Goal: Information Seeking & Learning: Find specific fact

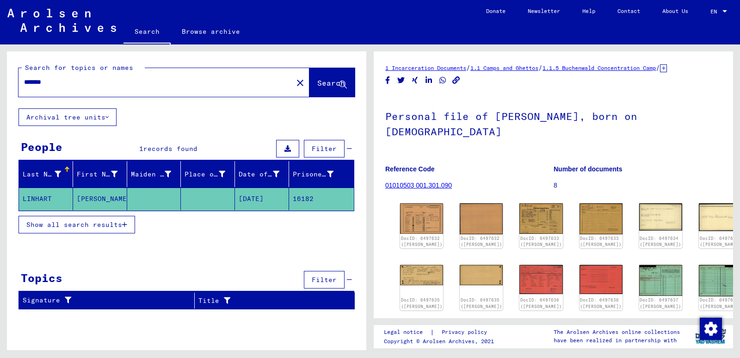
click at [63, 88] on div "*******" at bounding box center [153, 82] width 269 height 21
drag, startPoint x: 63, startPoint y: 84, endPoint x: 0, endPoint y: 78, distance: 63.2
click at [0, 78] on div "Search for topics or names ******* close Search Archival tree units People 1 re…" at bounding box center [185, 196] width 370 height 305
click at [325, 89] on button "Search" at bounding box center [332, 82] width 45 height 29
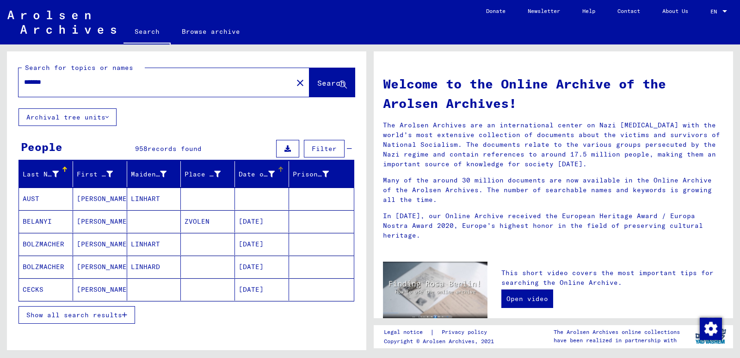
click at [253, 171] on div "Date of Birth" at bounding box center [257, 174] width 36 height 10
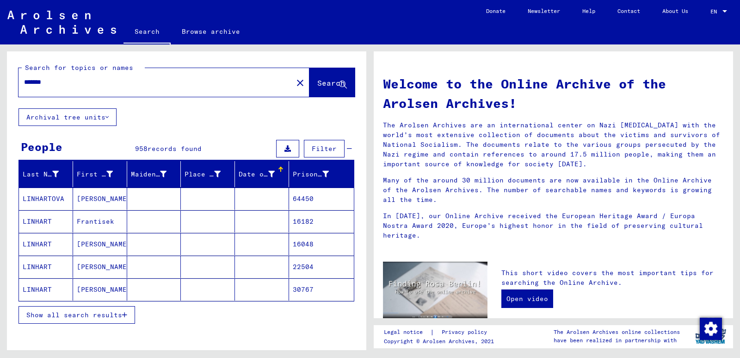
click at [313, 152] on span "Filter" at bounding box center [324, 148] width 25 height 8
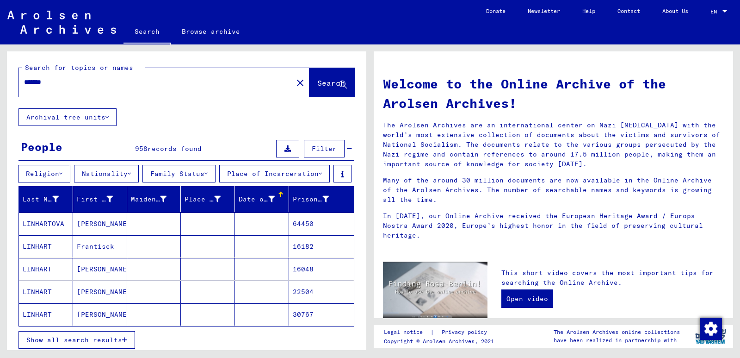
click at [345, 148] on div "People 958 records found Filter" at bounding box center [187, 149] width 336 height 24
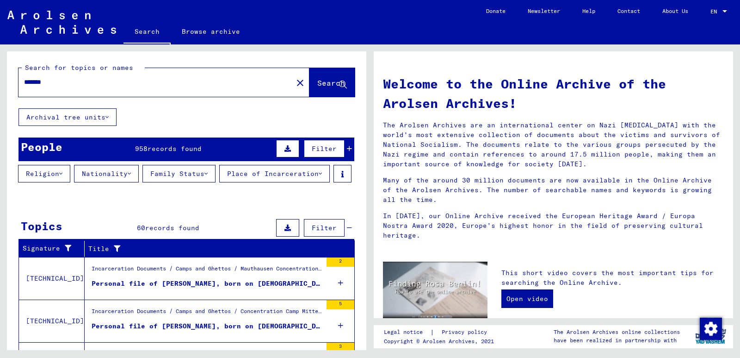
click at [345, 148] on div "People 958 records found Filter" at bounding box center [187, 149] width 336 height 24
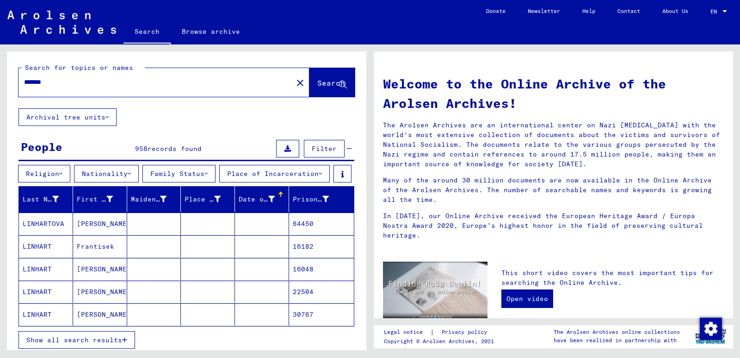
click at [103, 88] on div "*******" at bounding box center [150, 82] width 263 height 21
drag, startPoint x: 95, startPoint y: 80, endPoint x: 0, endPoint y: 82, distance: 95.3
click at [0, 82] on div "Search for topics or names ******* close Search Archival tree units People 958 …" at bounding box center [185, 196] width 370 height 305
type input "*"
click at [312, 149] on span "Filter" at bounding box center [324, 148] width 25 height 8
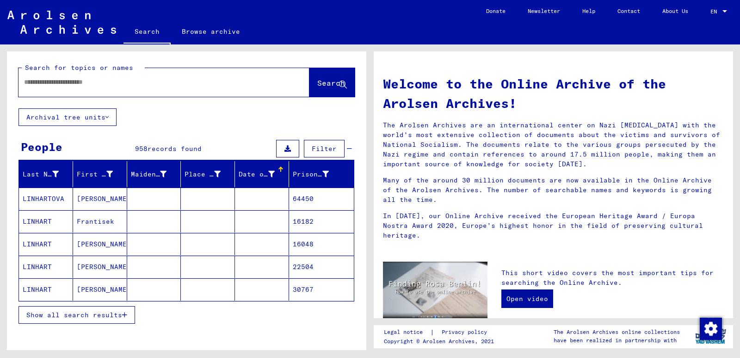
click at [259, 173] on div "Date of Birth" at bounding box center [257, 174] width 36 height 10
click at [323, 144] on span "Filter" at bounding box center [324, 148] width 25 height 8
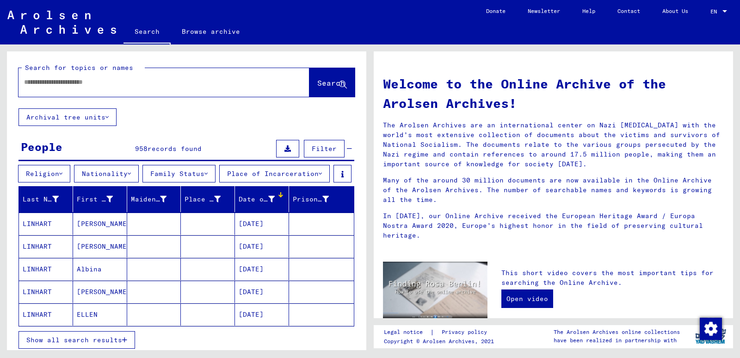
click at [316, 175] on button "Place of Incarceration" at bounding box center [274, 174] width 111 height 18
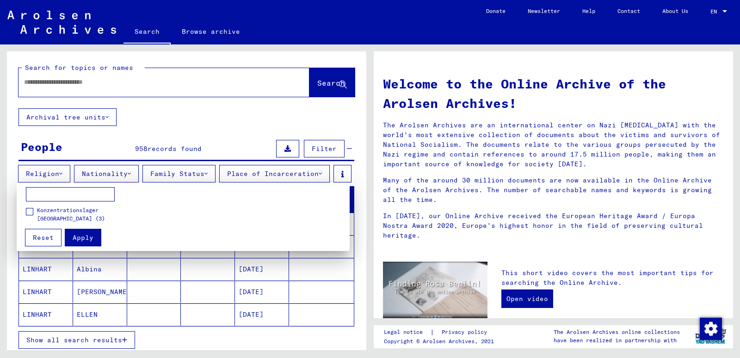
click at [244, 119] on div at bounding box center [370, 179] width 740 height 358
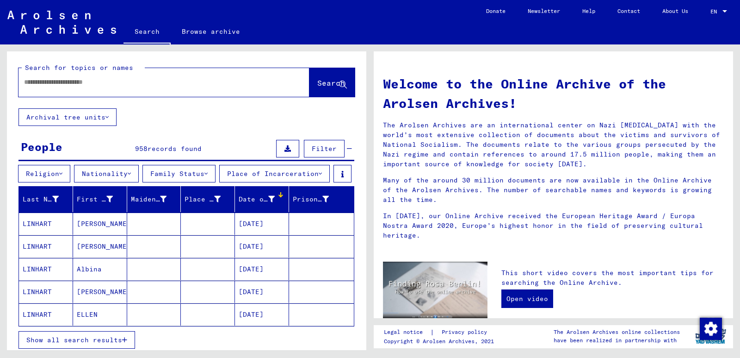
click at [154, 77] on div at bounding box center [150, 82] width 263 height 21
click at [154, 85] on input "text" at bounding box center [153, 82] width 258 height 10
type input "**********"
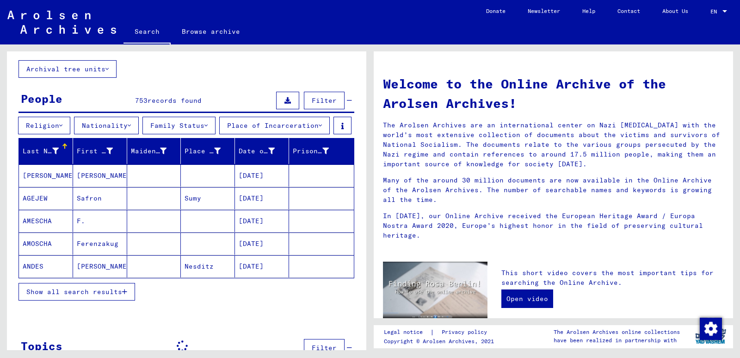
scroll to position [51, 0]
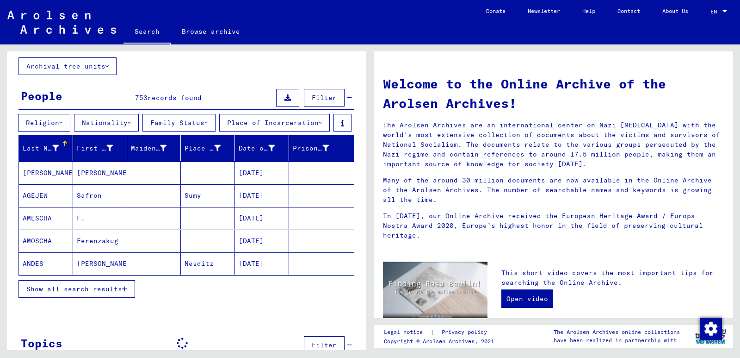
click at [102, 297] on button "Show all search results" at bounding box center [77, 289] width 117 height 18
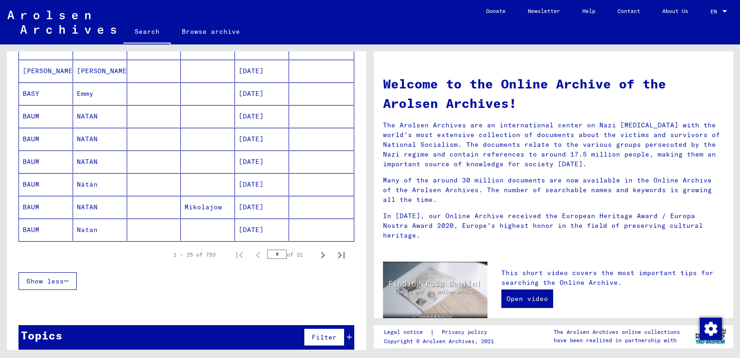
scroll to position [542, 0]
click at [316, 261] on icon "Next page" at bounding box center [322, 254] width 13 height 13
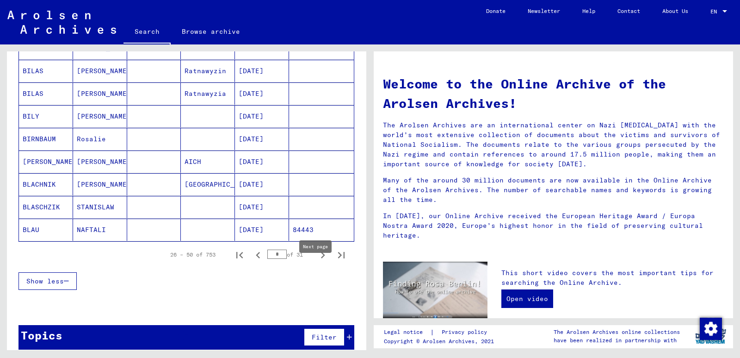
click at [319, 261] on icon "Next page" at bounding box center [322, 254] width 13 height 13
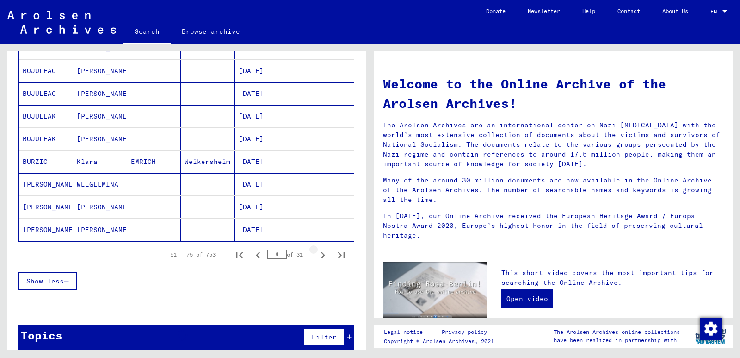
click at [319, 261] on icon "Next page" at bounding box center [322, 254] width 13 height 13
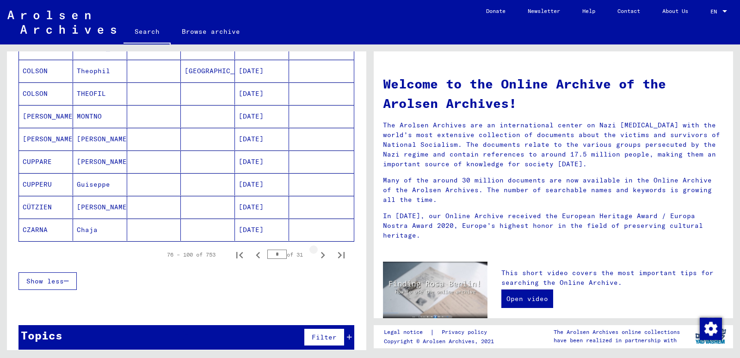
click at [319, 261] on icon "Next page" at bounding box center [322, 254] width 13 height 13
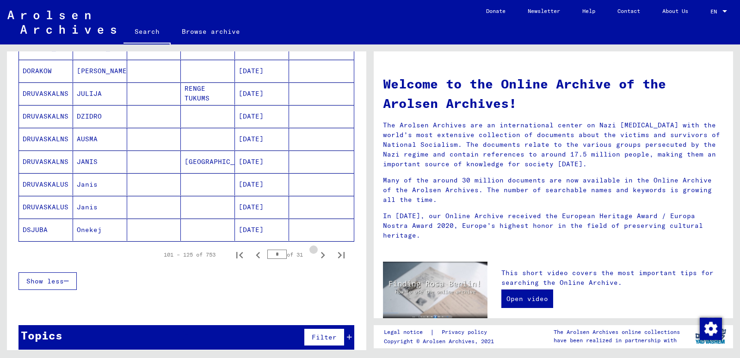
click at [319, 261] on icon "Next page" at bounding box center [322, 254] width 13 height 13
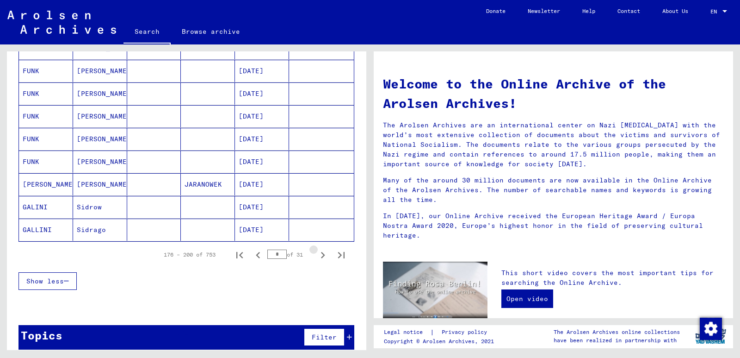
click at [319, 261] on icon "Next page" at bounding box center [322, 254] width 13 height 13
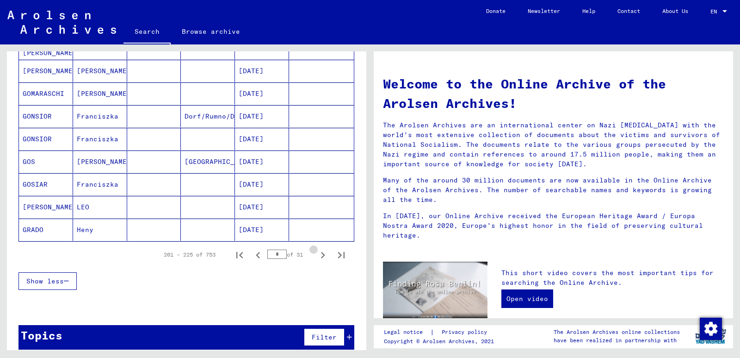
click at [319, 261] on icon "Next page" at bounding box center [322, 254] width 13 height 13
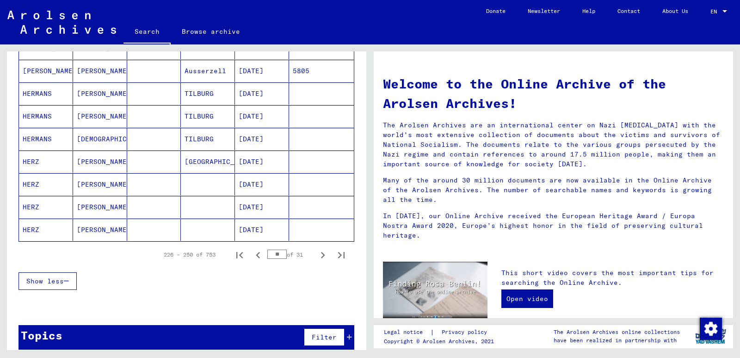
click at [319, 261] on icon "Next page" at bounding box center [322, 254] width 13 height 13
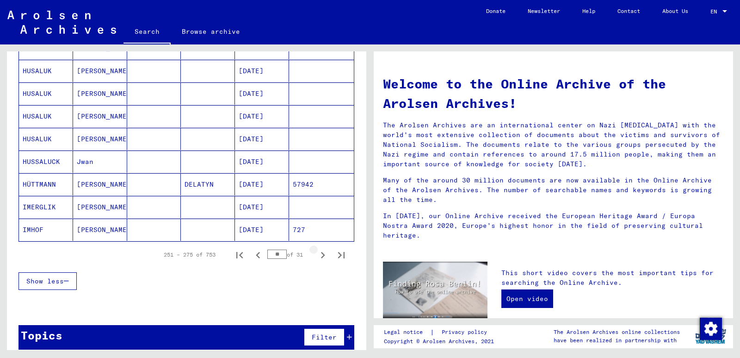
click at [319, 261] on icon "Next page" at bounding box center [322, 254] width 13 height 13
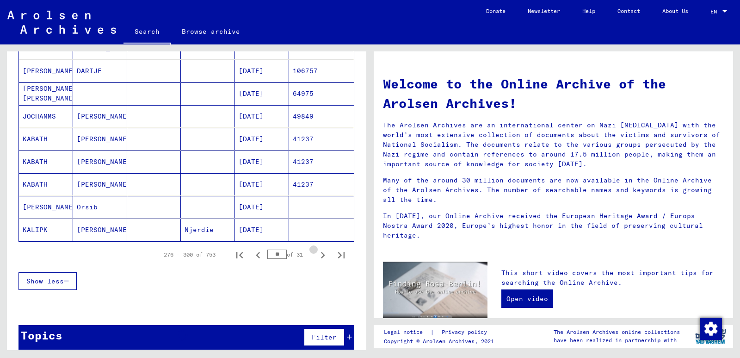
click at [319, 261] on icon "Next page" at bounding box center [322, 254] width 13 height 13
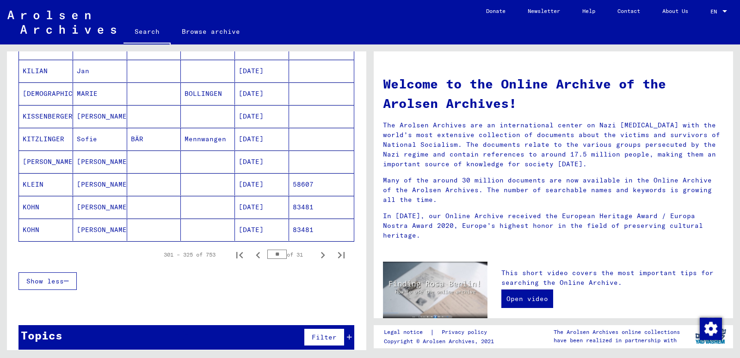
click at [319, 261] on icon "Next page" at bounding box center [322, 254] width 13 height 13
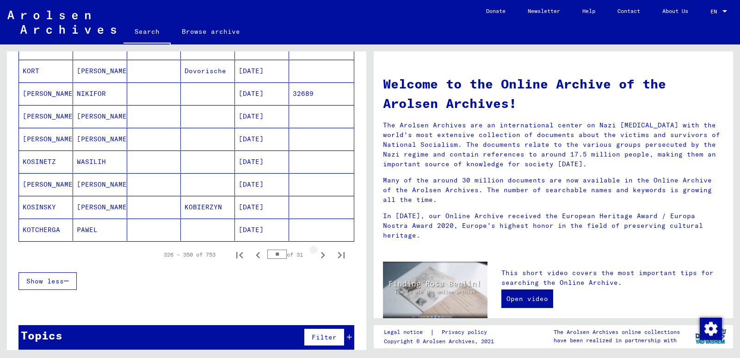
click at [319, 261] on icon "Next page" at bounding box center [322, 254] width 13 height 13
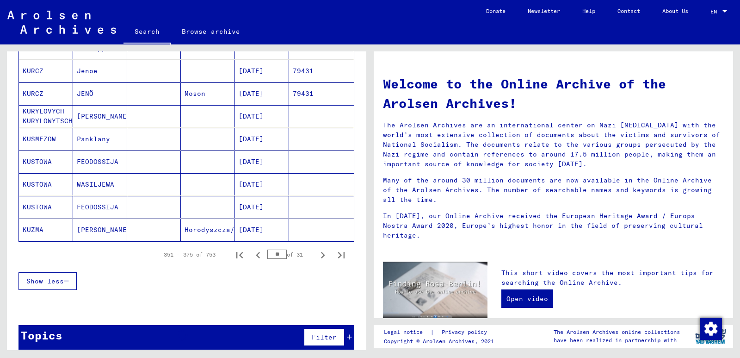
click at [319, 261] on icon "Next page" at bounding box center [322, 254] width 13 height 13
type input "**"
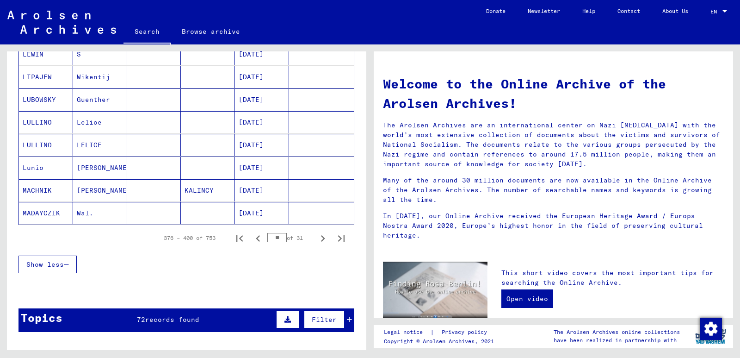
scroll to position [557, 0]
